Goal: Information Seeking & Learning: Find specific fact

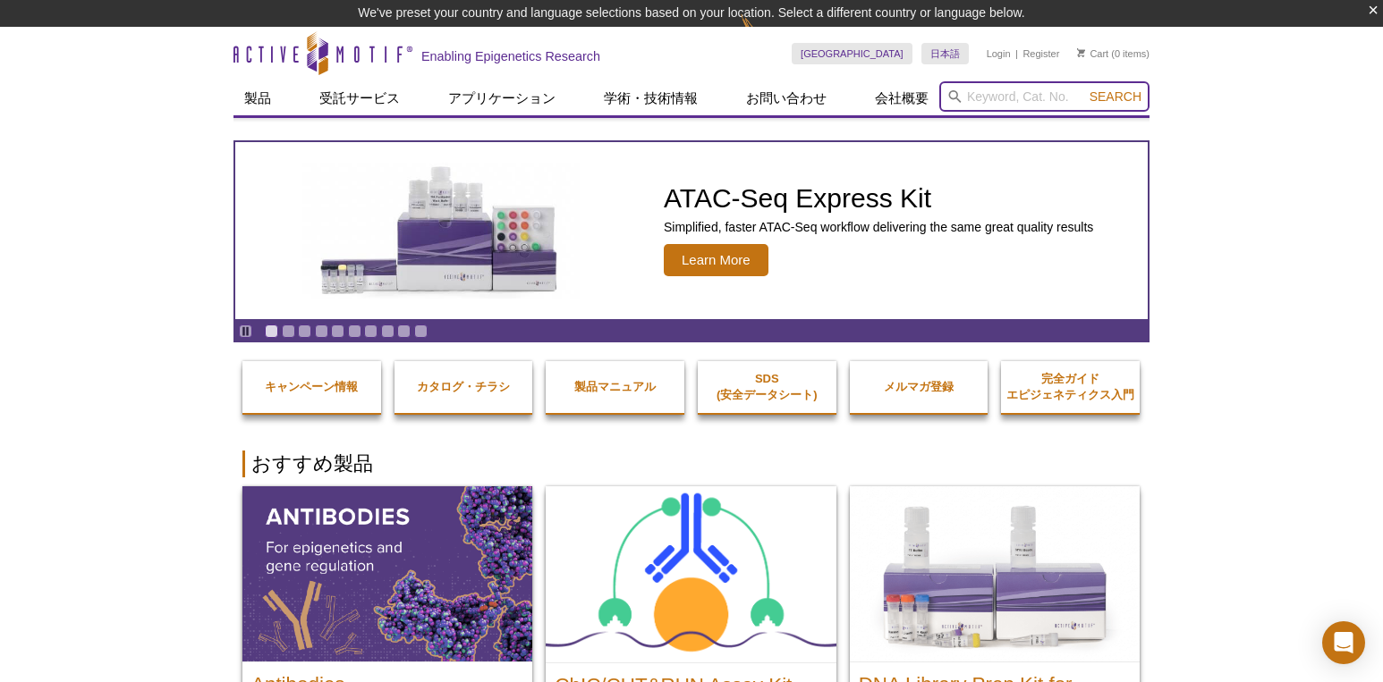
click at [984, 93] on input "search" at bounding box center [1044, 96] width 210 height 30
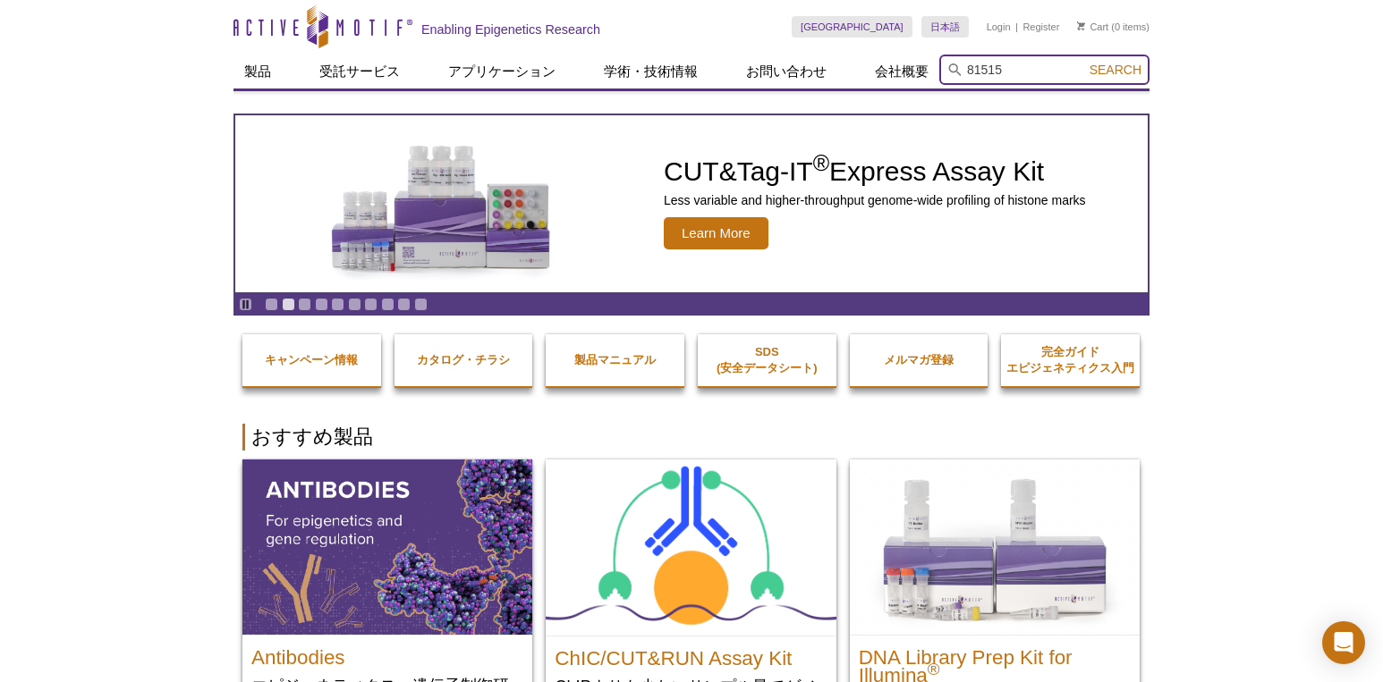
type input "81515"
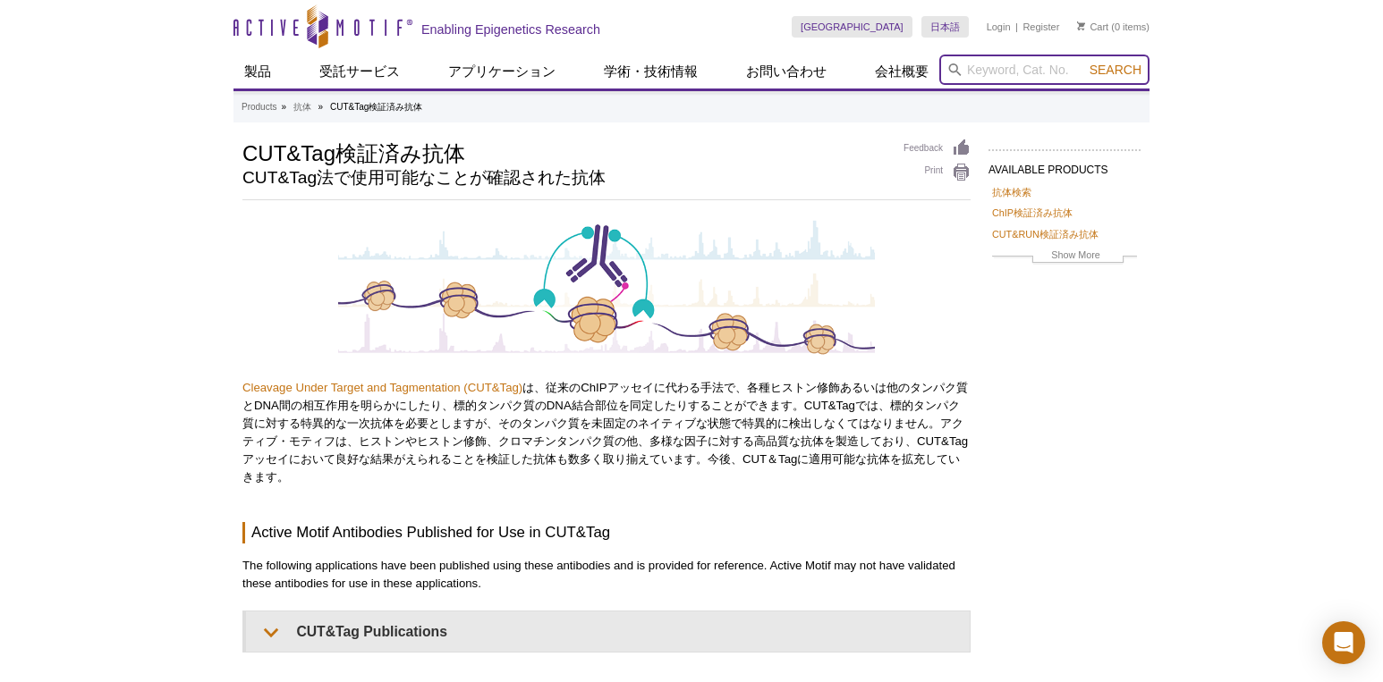
click at [990, 75] on input "search" at bounding box center [1044, 70] width 210 height 30
type input "HIF-1"
click at [1084, 62] on button "Search" at bounding box center [1115, 70] width 63 height 16
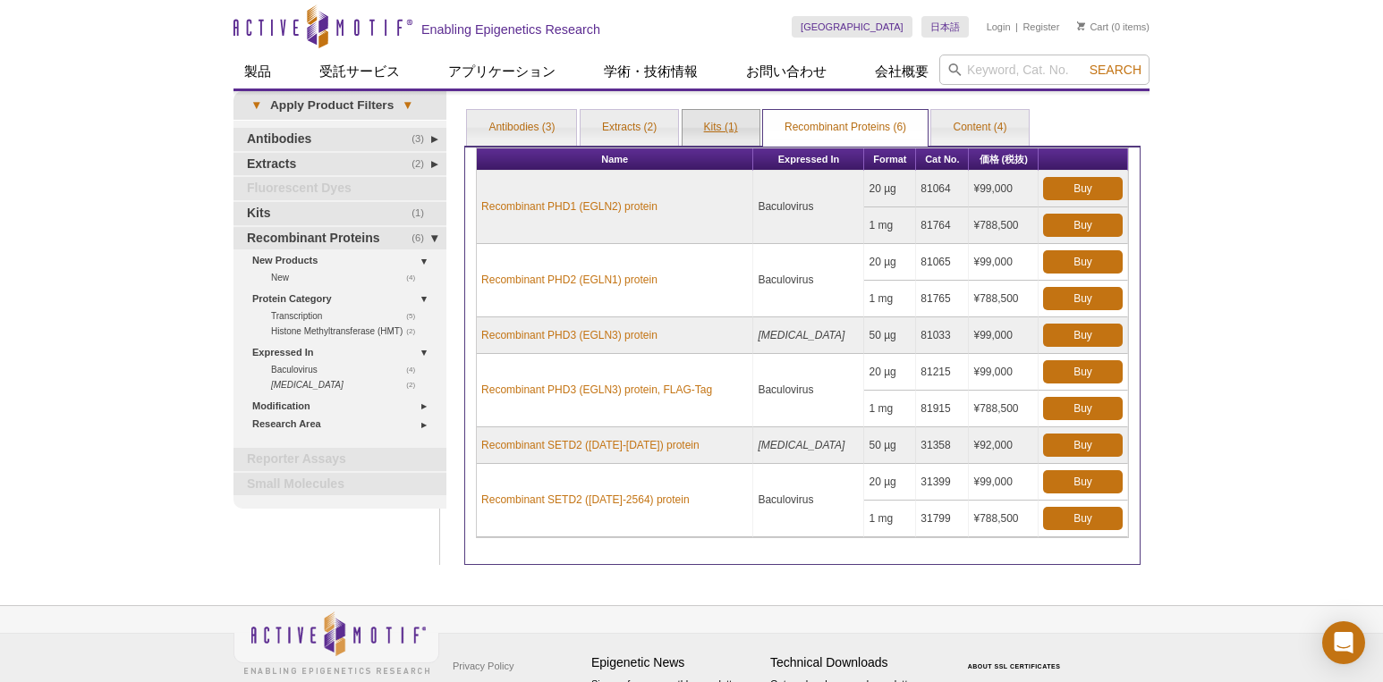
click at [712, 128] on link "Kits (1)" at bounding box center [720, 128] width 77 height 36
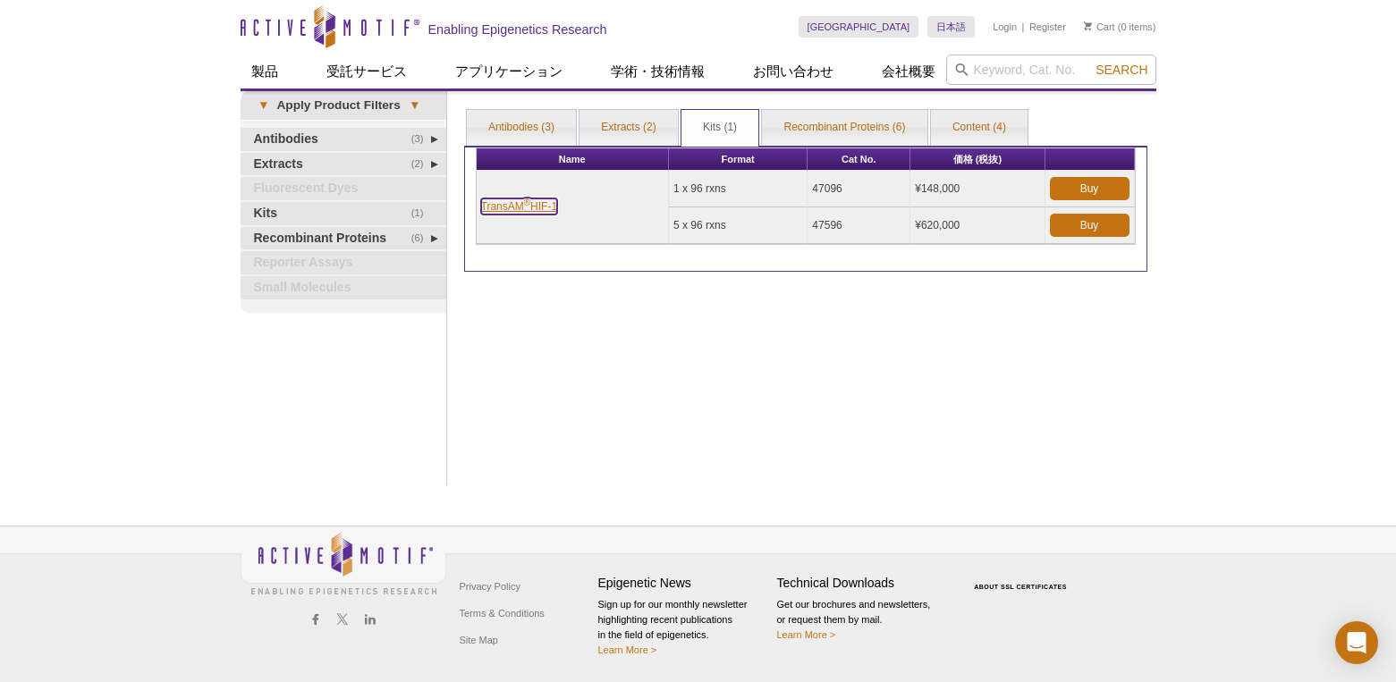
click at [524, 210] on link "TransAM ® HIF-1" at bounding box center [519, 207] width 77 height 16
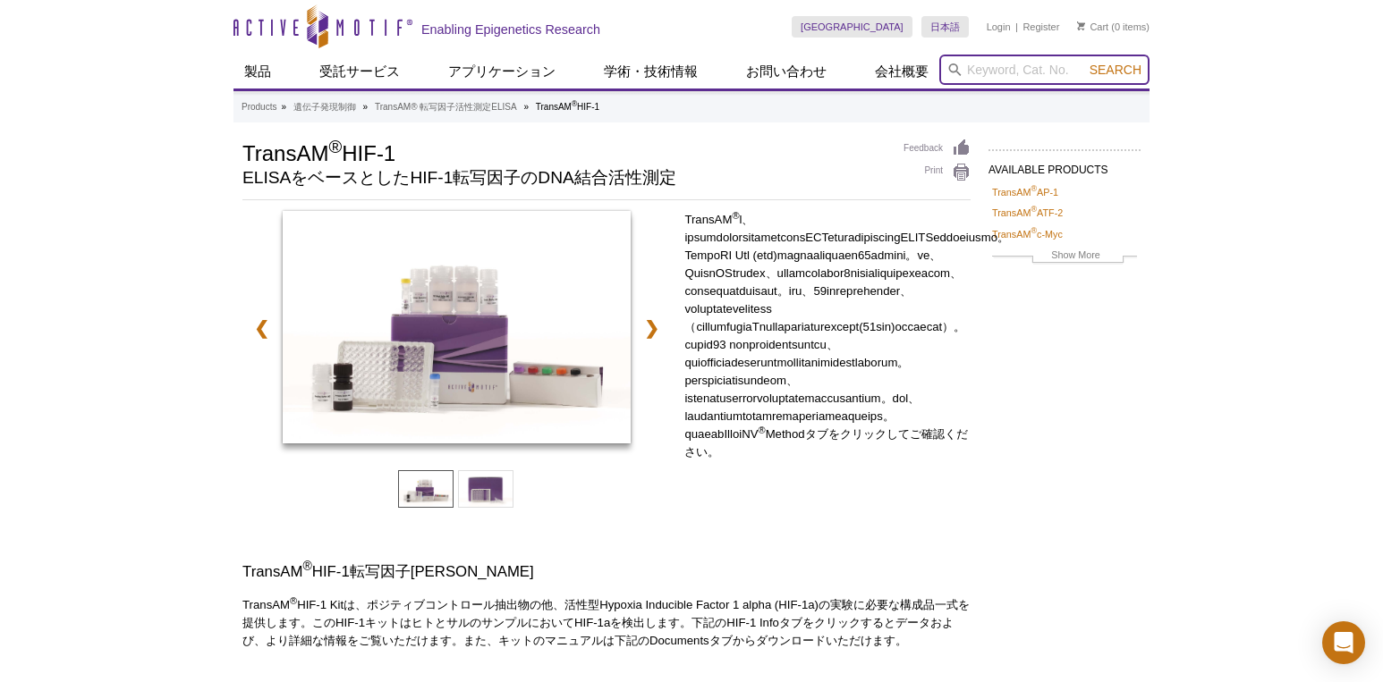
click at [1021, 77] on input "search" at bounding box center [1044, 70] width 210 height 30
type input "52099"
click at [1084, 62] on button "Search" at bounding box center [1115, 70] width 63 height 16
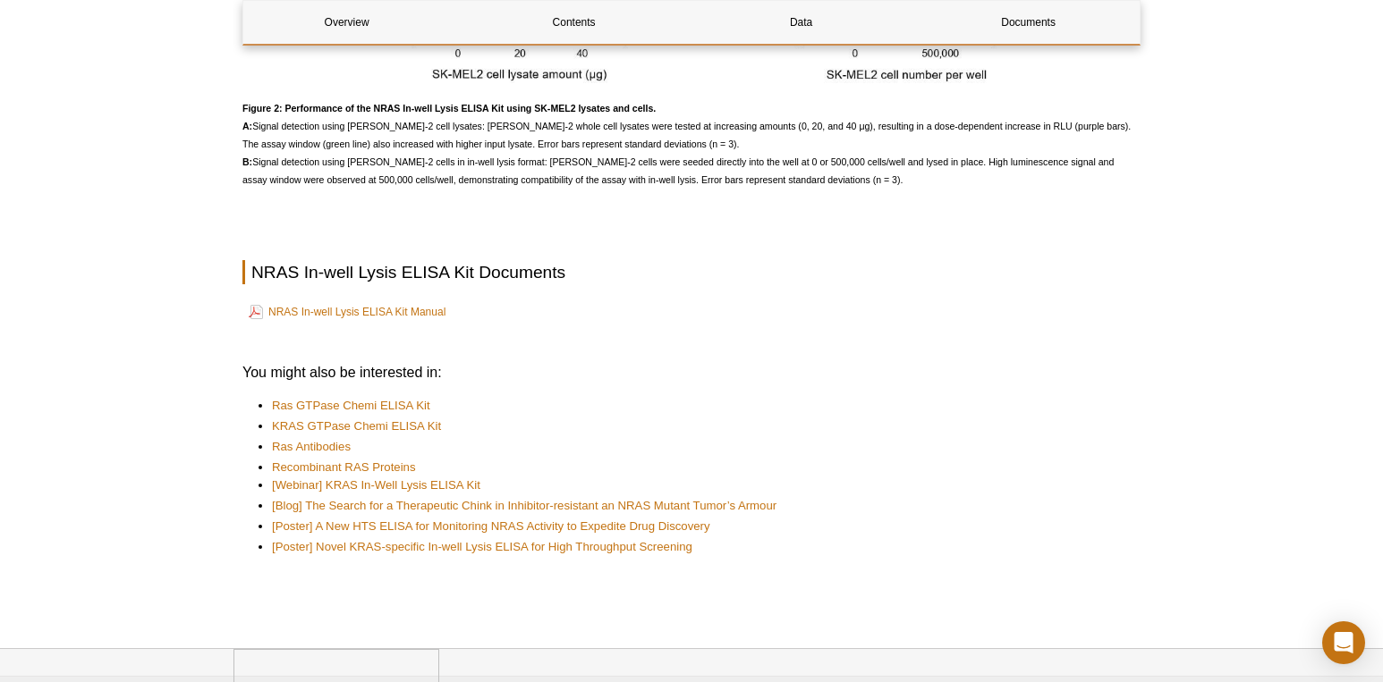
scroll to position [2593, 0]
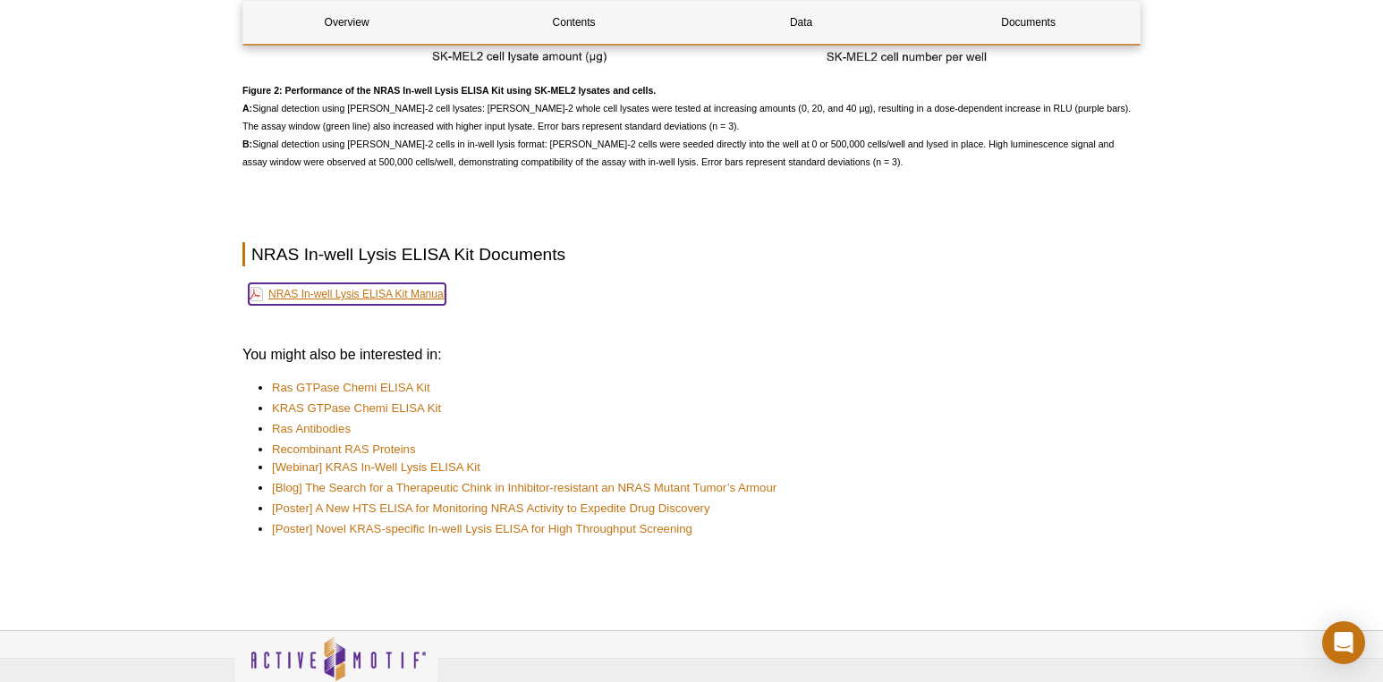
click at [341, 293] on link "NRAS In-well Lysis ELISA Kit Manual" at bounding box center [347, 293] width 197 height 21
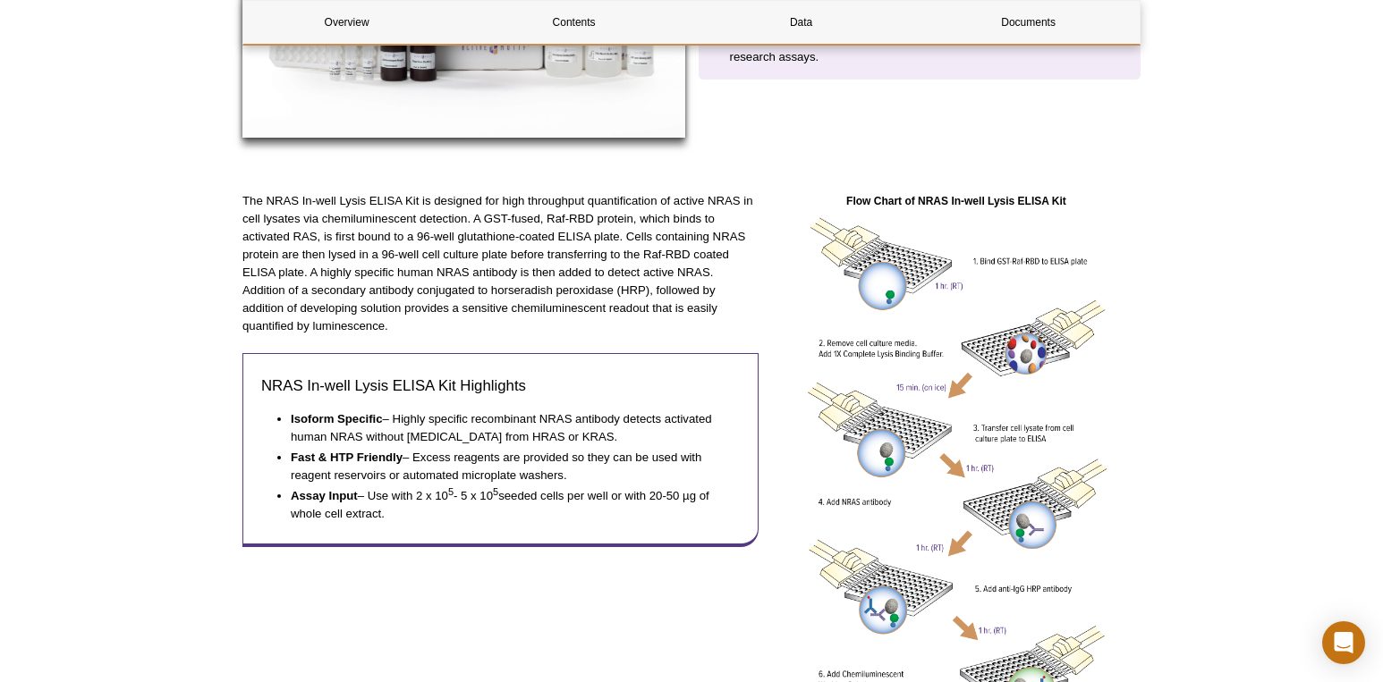
scroll to position [537, 0]
